Goal: Communication & Community: Answer question/provide support

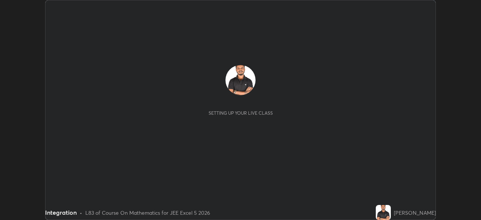
scroll to position [220, 481]
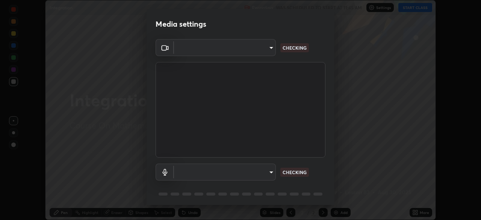
type input "05e465ff83a2709560b00517cc20afcec0d8c6759013130505a18faaf77a7109"
click at [267, 173] on body "Erase all Integration Recording WAS SCHEDULED TO START AT 11:45 AM Settings STA…" at bounding box center [240, 110] width 481 height 220
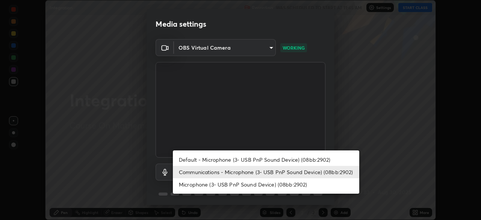
click at [265, 161] on li "Default - Microphone (3- USB PnP Sound Device) (08bb:2902)" at bounding box center [266, 159] width 187 height 12
type input "default"
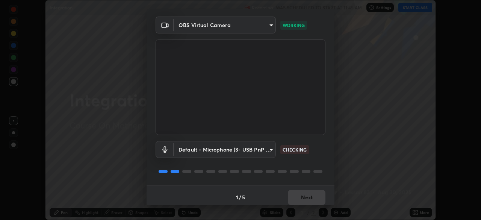
scroll to position [27, 0]
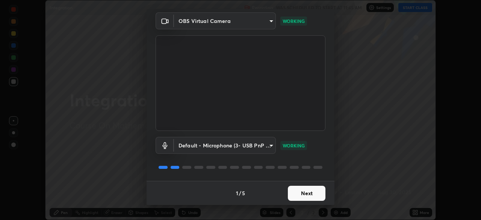
click at [309, 191] on button "Next" at bounding box center [307, 193] width 38 height 15
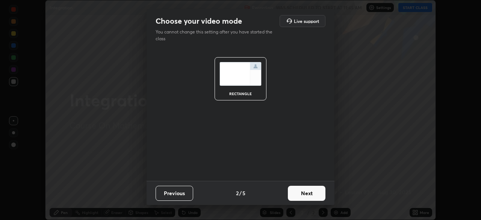
scroll to position [0, 0]
click at [307, 192] on button "Next" at bounding box center [307, 193] width 38 height 15
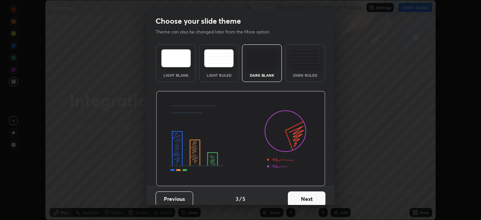
click at [306, 193] on button "Next" at bounding box center [307, 198] width 38 height 15
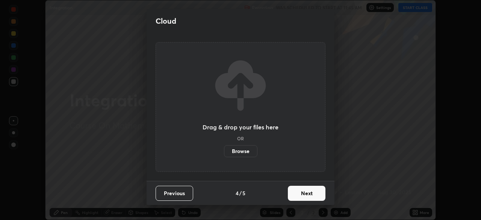
click at [306, 195] on button "Next" at bounding box center [307, 193] width 38 height 15
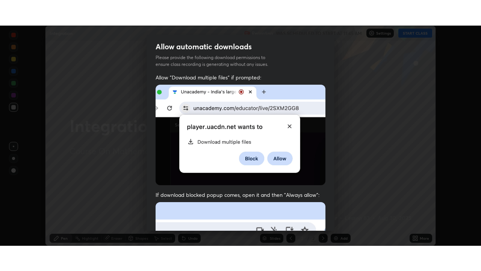
scroll to position [180, 0]
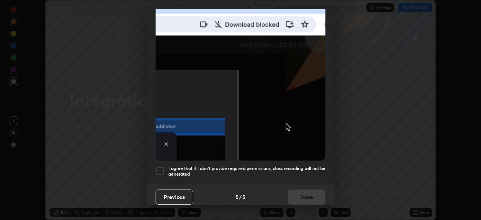
click at [301, 166] on h5 "I agree that if I don't provide required permissions, class recording will not …" at bounding box center [247, 172] width 157 height 12
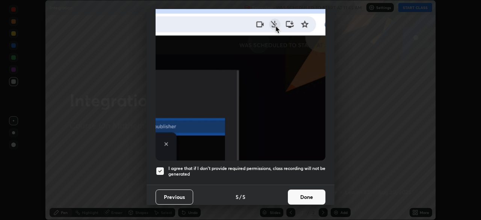
click at [304, 193] on button "Done" at bounding box center [307, 197] width 38 height 15
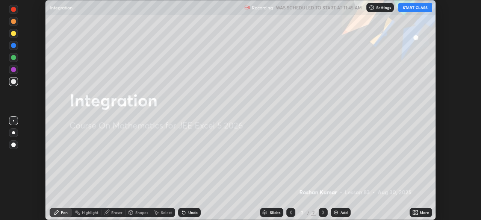
click at [419, 8] on button "START CLASS" at bounding box center [416, 7] width 34 height 9
click at [415, 213] on icon at bounding box center [414, 214] width 2 height 2
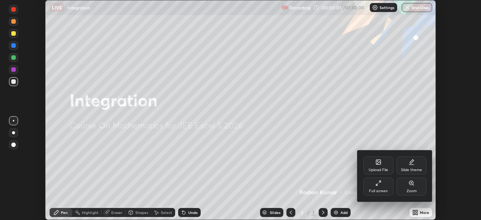
click at [380, 186] on icon at bounding box center [379, 183] width 6 height 6
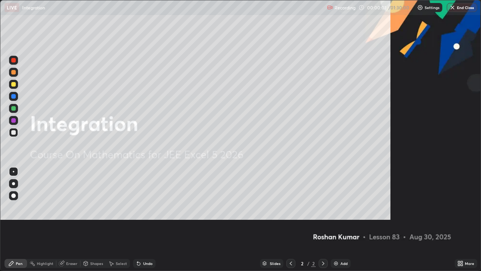
scroll to position [271, 481]
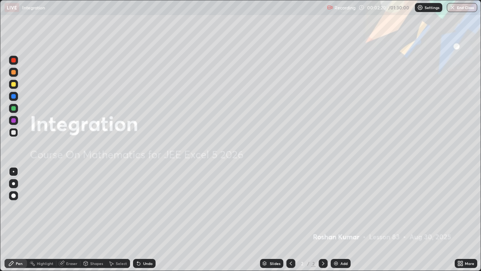
click at [334, 220] on img at bounding box center [336, 263] width 6 height 6
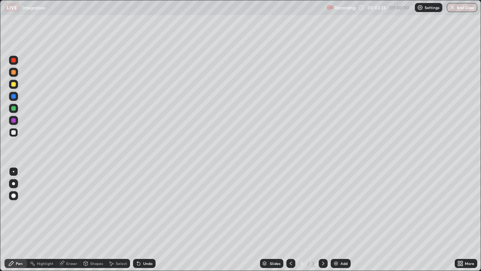
click at [13, 73] on div at bounding box center [13, 72] width 5 height 5
click at [15, 195] on div at bounding box center [13, 195] width 5 height 5
click at [14, 97] on div at bounding box center [13, 96] width 5 height 5
click at [14, 109] on div at bounding box center [13, 108] width 5 height 5
click at [335, 220] on img at bounding box center [336, 263] width 6 height 6
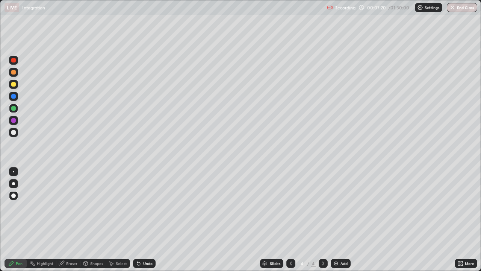
click at [13, 84] on div at bounding box center [13, 84] width 5 height 5
click at [14, 134] on div at bounding box center [13, 132] width 5 height 5
click at [13, 121] on div at bounding box center [13, 120] width 5 height 5
click at [14, 134] on div at bounding box center [13, 132] width 5 height 5
click at [291, 220] on icon at bounding box center [291, 263] width 6 height 6
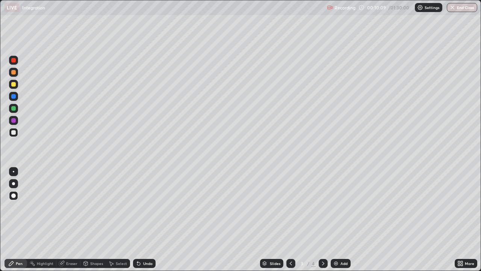
click at [324, 220] on icon at bounding box center [323, 263] width 6 height 6
click at [290, 220] on icon at bounding box center [291, 263] width 6 height 6
click at [14, 109] on div at bounding box center [13, 108] width 5 height 5
click at [15, 134] on div at bounding box center [13, 132] width 5 height 5
click at [13, 123] on div at bounding box center [13, 120] width 9 height 9
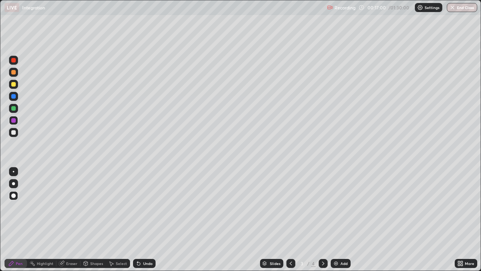
click at [13, 85] on div at bounding box center [13, 84] width 5 height 5
click at [322, 220] on icon at bounding box center [323, 263] width 6 height 6
click at [336, 220] on img at bounding box center [336, 263] width 6 height 6
click at [14, 72] on div at bounding box center [13, 72] width 5 height 5
click at [14, 109] on div at bounding box center [13, 108] width 5 height 5
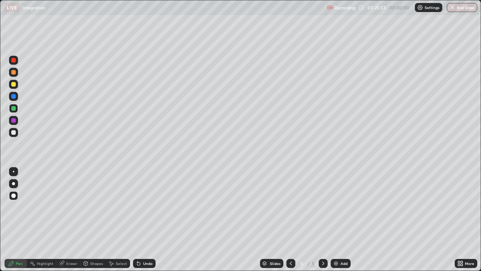
click at [12, 121] on div at bounding box center [13, 120] width 5 height 5
click at [336, 220] on img at bounding box center [336, 263] width 6 height 6
click at [13, 133] on div at bounding box center [13, 132] width 5 height 5
click at [14, 95] on div at bounding box center [13, 96] width 5 height 5
click at [73, 220] on div "Eraser" at bounding box center [71, 263] width 11 height 4
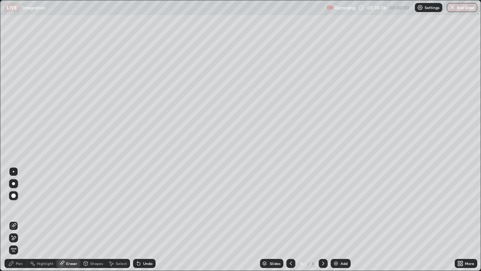
click at [17, 197] on div at bounding box center [13, 195] width 9 height 9
click at [18, 220] on div "Pen" at bounding box center [19, 263] width 7 height 4
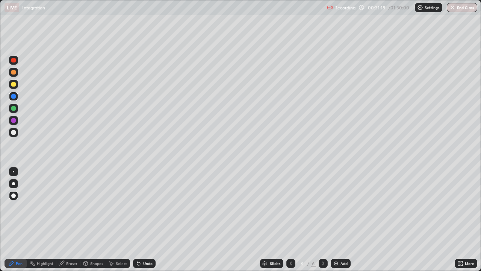
click at [12, 108] on div at bounding box center [13, 108] width 5 height 5
click at [12, 84] on div at bounding box center [13, 84] width 5 height 5
click at [290, 220] on icon at bounding box center [291, 263] width 6 height 6
click at [323, 220] on icon at bounding box center [323, 263] width 6 height 6
click at [290, 220] on icon at bounding box center [291, 263] width 6 height 6
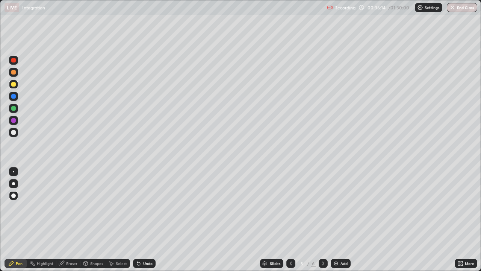
click at [322, 220] on icon at bounding box center [323, 263] width 6 height 6
click at [336, 220] on img at bounding box center [336, 263] width 6 height 6
click at [12, 109] on div at bounding box center [13, 108] width 5 height 5
click at [15, 74] on div at bounding box center [13, 72] width 5 height 5
click at [14, 109] on div at bounding box center [13, 108] width 5 height 5
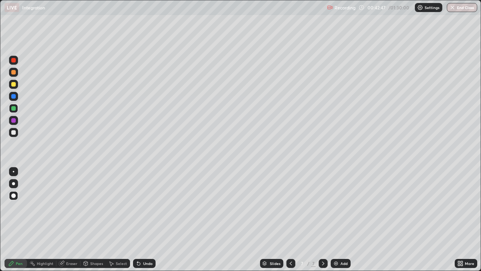
click at [15, 120] on div at bounding box center [13, 120] width 5 height 5
click at [14, 86] on div at bounding box center [13, 84] width 5 height 5
click at [337, 220] on img at bounding box center [336, 263] width 6 height 6
click at [14, 97] on div at bounding box center [13, 96] width 5 height 5
click at [14, 108] on div at bounding box center [13, 108] width 5 height 5
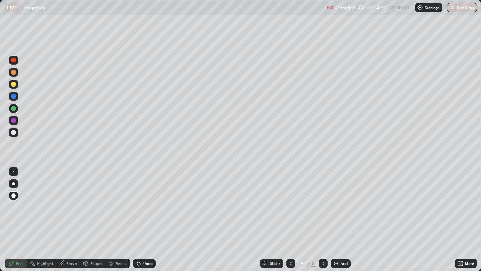
click at [71, 220] on div "Eraser" at bounding box center [71, 263] width 11 height 4
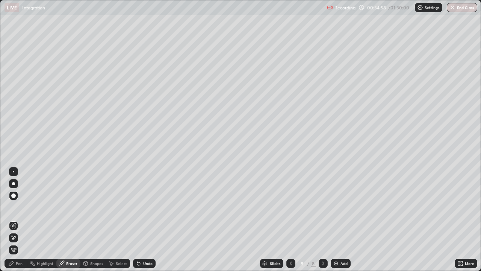
click at [23, 220] on div "Pen" at bounding box center [16, 263] width 23 height 9
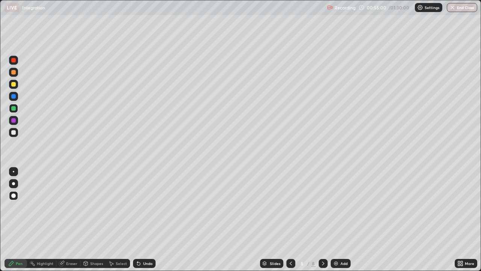
click at [15, 85] on div at bounding box center [13, 84] width 5 height 5
click at [68, 220] on div "Eraser" at bounding box center [71, 263] width 11 height 4
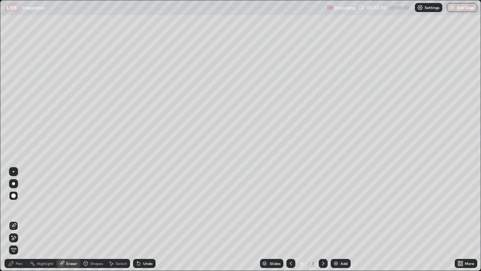
click at [22, 220] on div "Pen" at bounding box center [19, 263] width 7 height 4
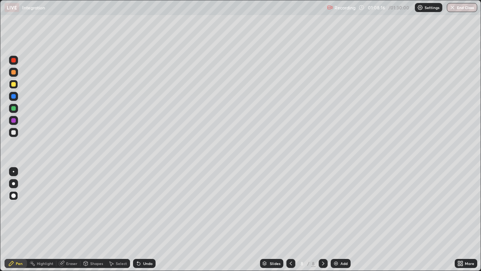
click at [290, 220] on icon at bounding box center [291, 263] width 6 height 6
click at [460, 7] on button "End Class" at bounding box center [462, 7] width 30 height 9
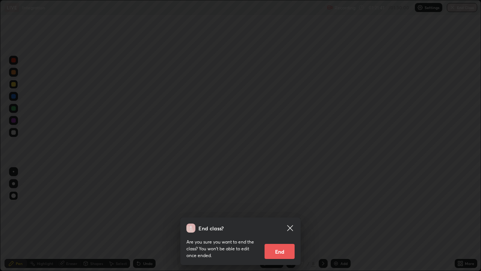
click at [278, 220] on button "End" at bounding box center [280, 251] width 30 height 15
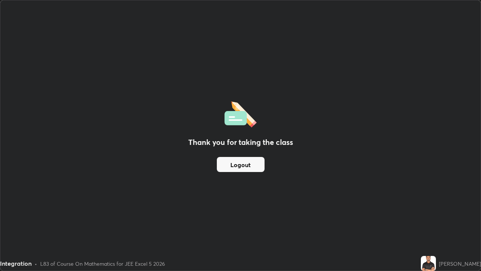
click at [240, 167] on button "Logout" at bounding box center [241, 164] width 48 height 15
